Goal: Information Seeking & Learning: Learn about a topic

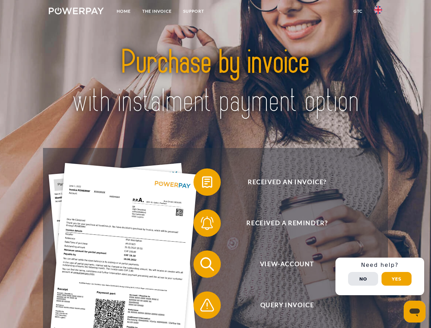
click at [76, 12] on img at bounding box center [76, 11] width 55 height 7
click at [378, 12] on img at bounding box center [378, 10] width 8 height 8
click at [358, 11] on link "GTC" at bounding box center [358, 11] width 20 height 12
click at [202, 183] on span at bounding box center [197, 182] width 34 height 34
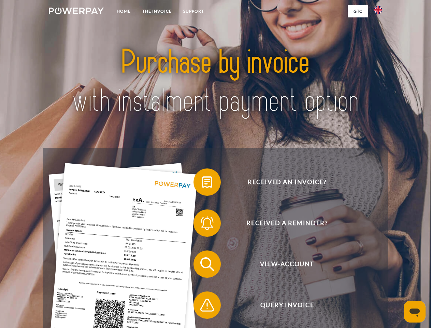
click at [202, 224] on div "Received an invoice? Received a reminder? View-Account Query Invoice" at bounding box center [215, 284] width 345 height 273
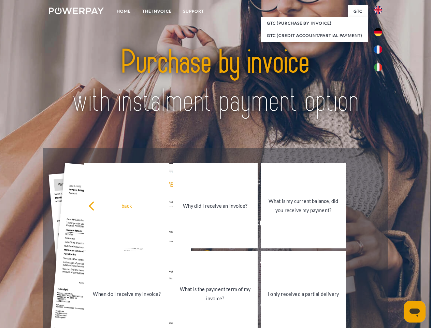
click at [202, 265] on link "What is the payment term of my invoice?" at bounding box center [215, 293] width 85 height 85
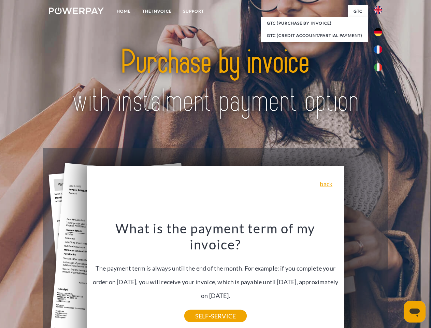
click at [202, 306] on div "What is the payment term of my invoice? The payment term is always until the en…" at bounding box center [215, 268] width 249 height 96
click at [380, 276] on div "Received an invoice? Received a reminder? View-Account Query Invoice" at bounding box center [215, 284] width 345 height 273
click at [363, 277] on span "View-Account" at bounding box center [286, 263] width 167 height 27
click at [396, 278] on header "Home THE INVOICE Support" at bounding box center [215, 235] width 431 height 471
